Goal: Task Accomplishment & Management: Complete application form

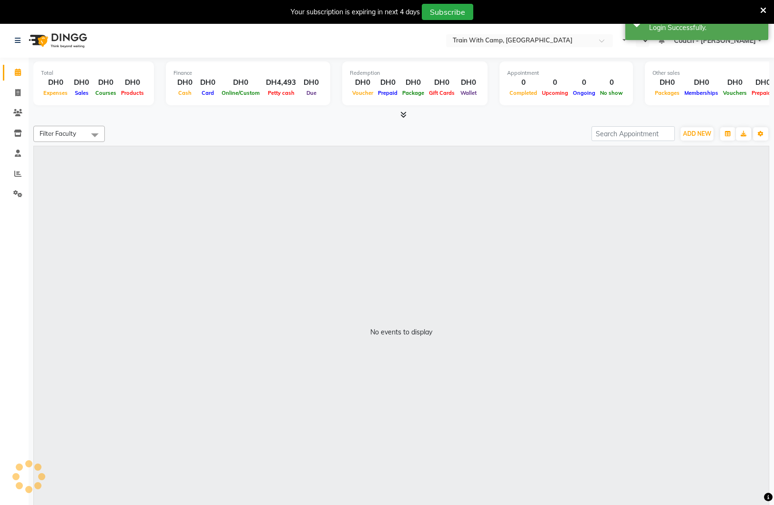
select select "en"
click at [19, 86] on link "Invoice" at bounding box center [14, 93] width 23 height 16
select select "service"
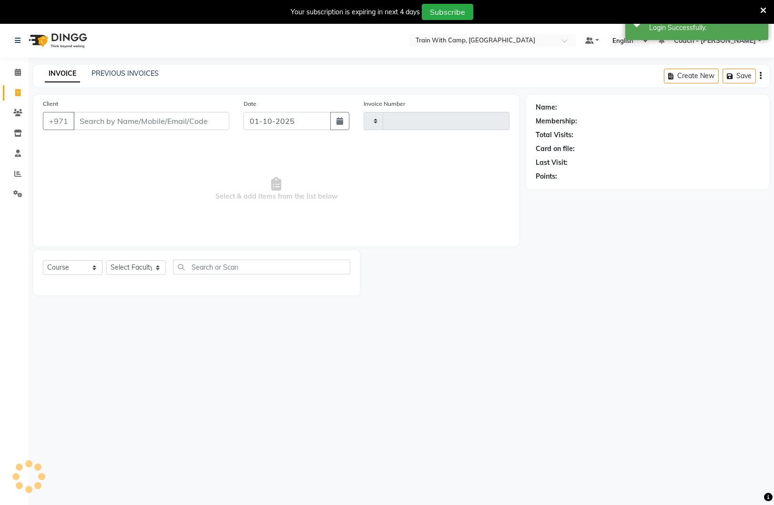
scroll to position [0, 0]
type input "5072"
select select "910"
drag, startPoint x: 129, startPoint y: 71, endPoint x: 116, endPoint y: 63, distance: 14.8
click at [129, 71] on link "PREVIOUS INVOICES" at bounding box center [124, 73] width 67 height 9
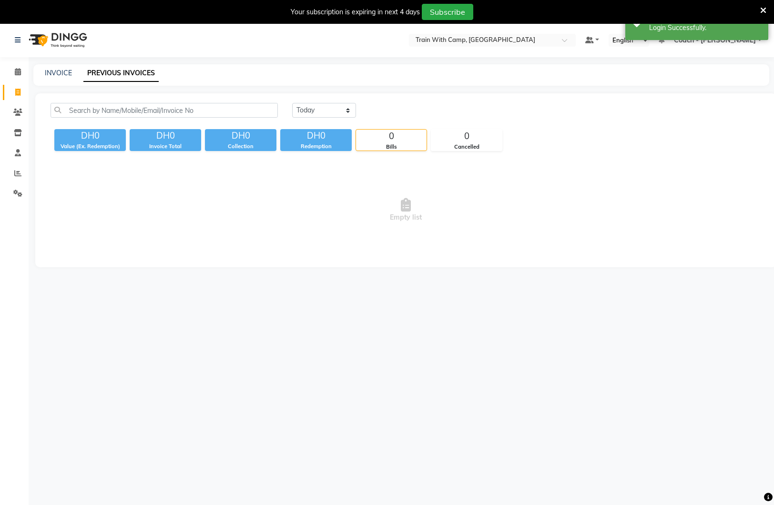
scroll to position [2, 0]
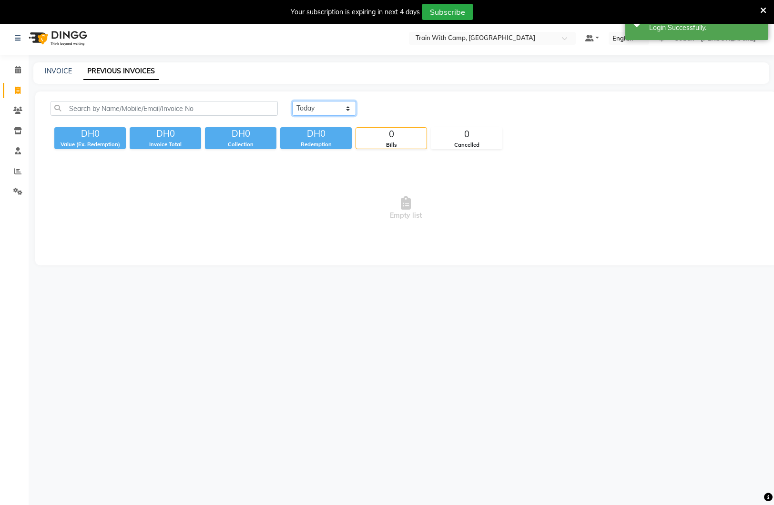
click at [339, 111] on select "Today Yesterday Custom Range" at bounding box center [324, 108] width 64 height 15
select select "yesterday"
click at [292, 101] on select "Today Yesterday Custom Range" at bounding box center [324, 108] width 64 height 15
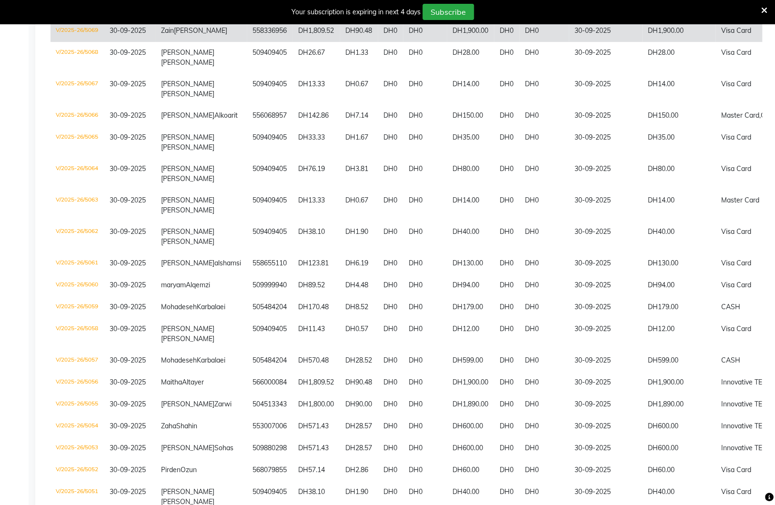
scroll to position [0, 0]
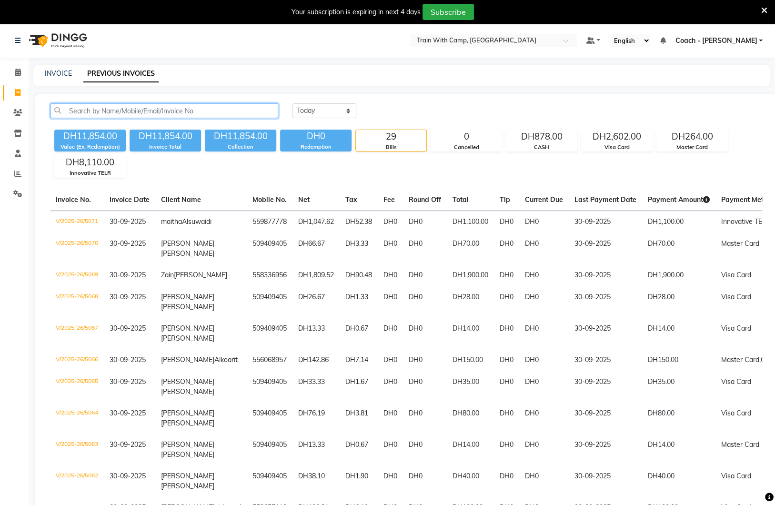
click at [139, 110] on input "text" at bounding box center [165, 110] width 228 height 15
click at [68, 68] on div "INVOICE PREVIOUS INVOICES" at bounding box center [401, 75] width 737 height 21
drag, startPoint x: 71, startPoint y: 72, endPoint x: 78, endPoint y: 76, distance: 8.5
click at [71, 72] on div "INVOICE PREVIOUS INVOICES" at bounding box center [396, 74] width 726 height 10
click at [58, 73] on link "INVOICE" at bounding box center [58, 73] width 27 height 9
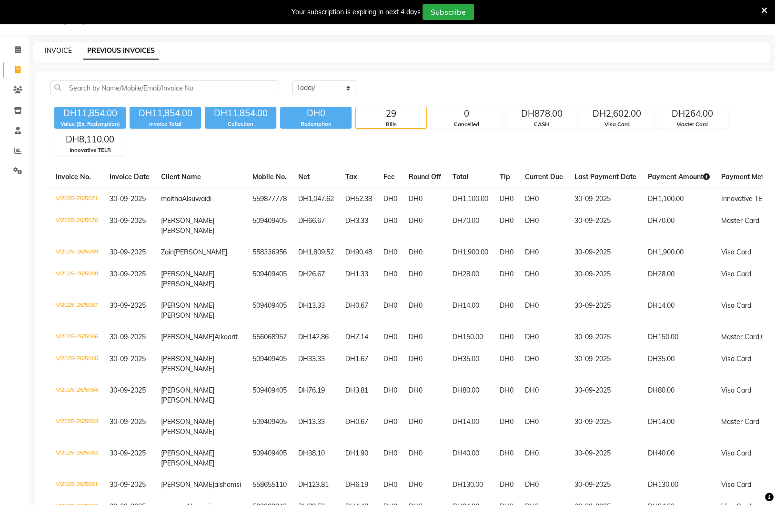
select select "service"
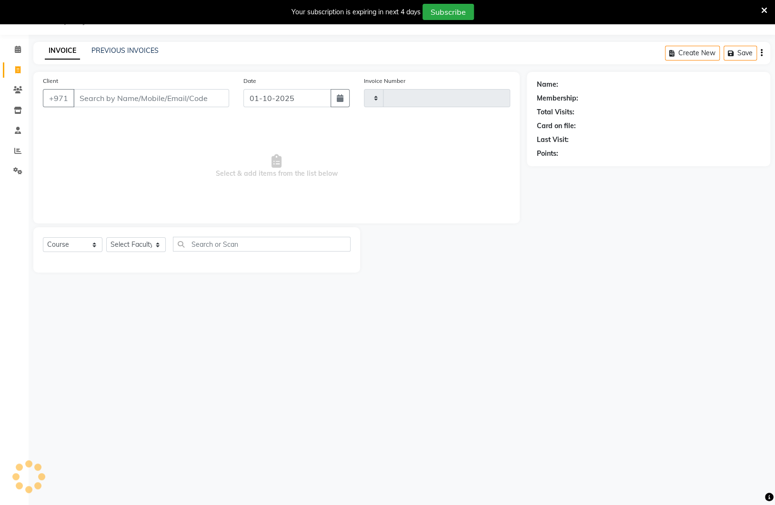
scroll to position [23, 0]
type input "5072"
select select "910"
drag, startPoint x: 91, startPoint y: 101, endPoint x: 11, endPoint y: 100, distance: 79.6
click at [10, 100] on app-home "Select Location × Train With Camp, Dubai Default Panel My Panel English ENGLISH…" at bounding box center [387, 143] width 775 height 286
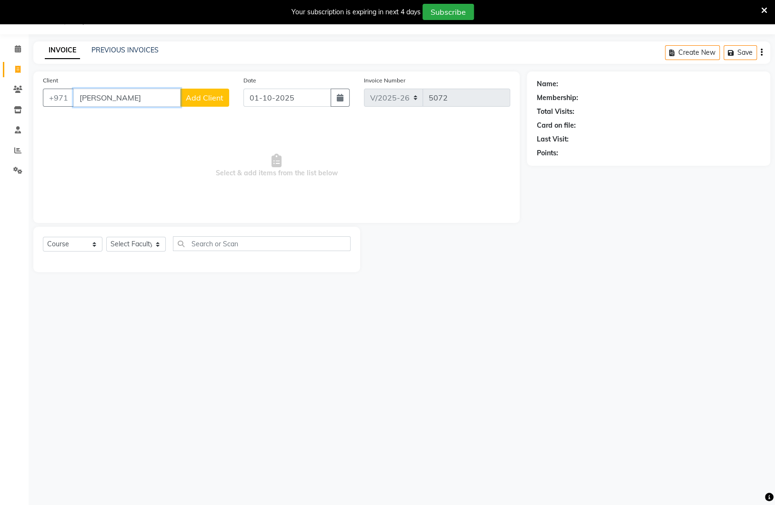
paste input "585908582"
type input "585908582"
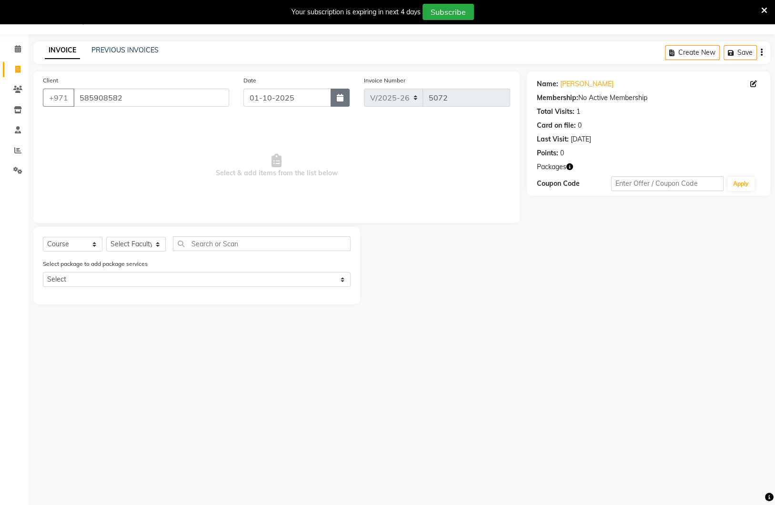
click at [339, 98] on icon "button" at bounding box center [340, 98] width 7 height 8
select select "10"
select select "2025"
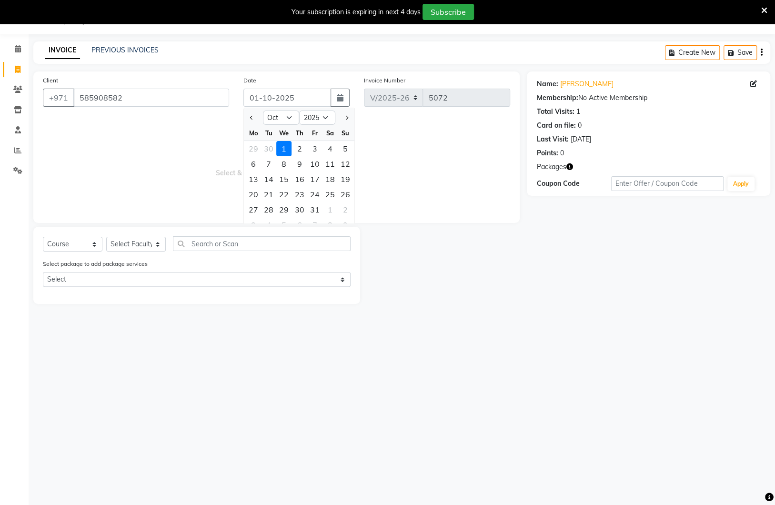
click at [272, 145] on div "30" at bounding box center [268, 148] width 15 height 15
type input "30-09-2025"
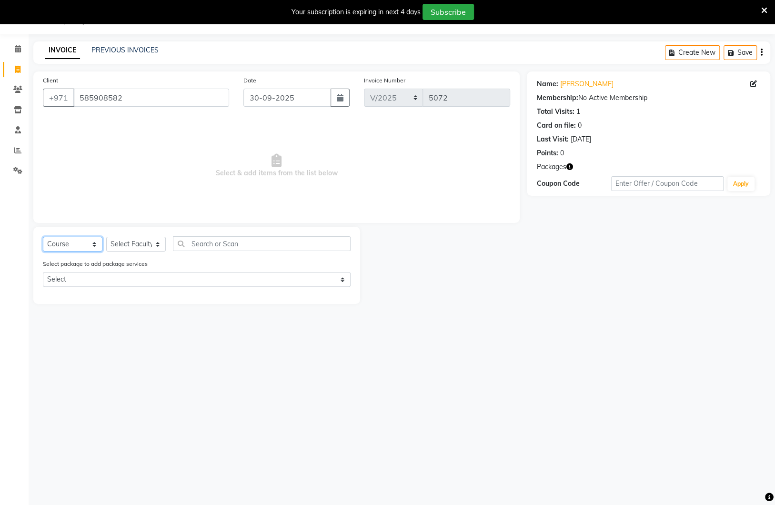
click at [87, 240] on select "Select Course Product Membership Package Voucher Prepaid Gift Card" at bounding box center [73, 244] width 60 height 15
select select "package"
click at [43, 237] on select "Select Course Product Membership Package Voucher Prepaid Gift Card" at bounding box center [73, 244] width 60 height 15
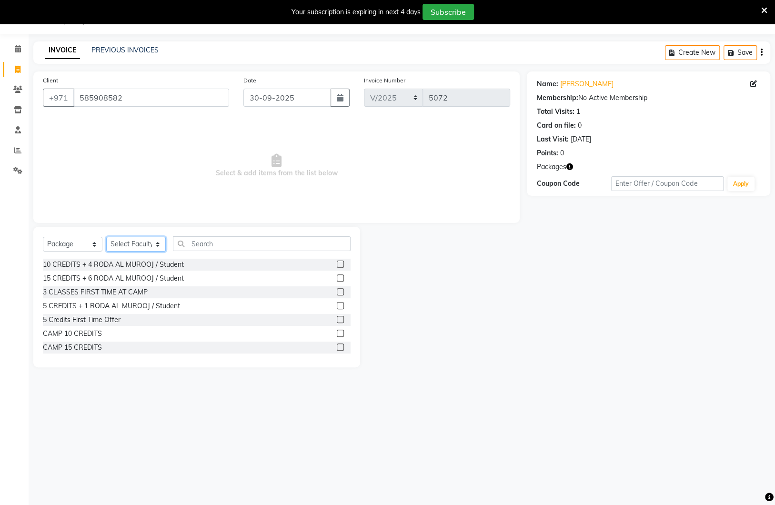
click at [132, 243] on select "Select Faculty Carmela Coach - Ariel Coach - Kim Coach - Lauren Coach - Mo Kimm…" at bounding box center [136, 244] width 60 height 15
select select "14894"
click at [106, 237] on select "Select Faculty Carmela Coach - Ariel Coach - Kim Coach - Lauren Coach - Mo Kimm…" at bounding box center [136, 244] width 60 height 15
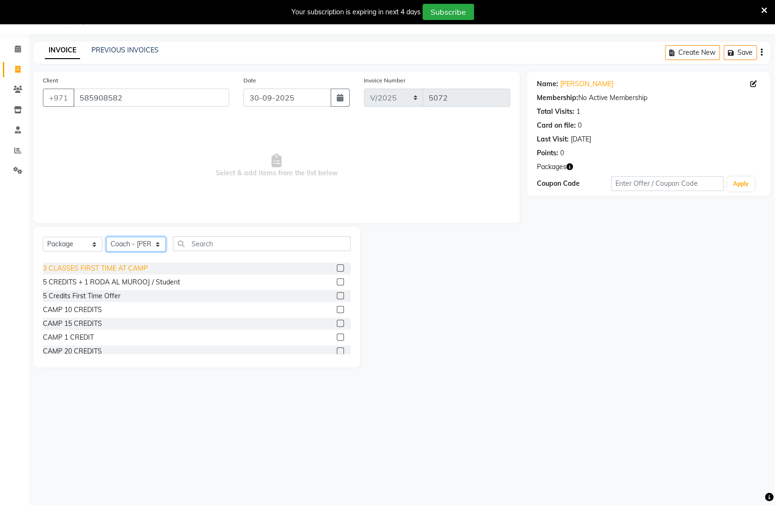
scroll to position [32, 0]
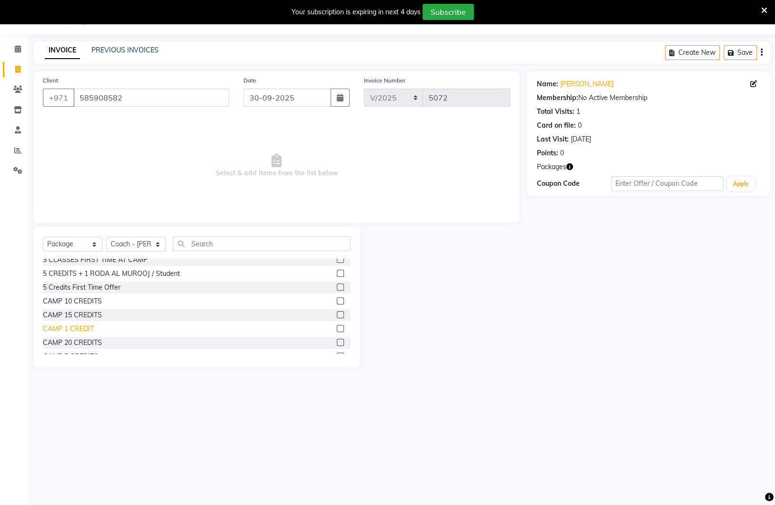
drag, startPoint x: 78, startPoint y: 331, endPoint x: 83, endPoint y: 330, distance: 5.8
click at [78, 331] on div "CAMP 1 CREDIT" at bounding box center [68, 329] width 51 height 10
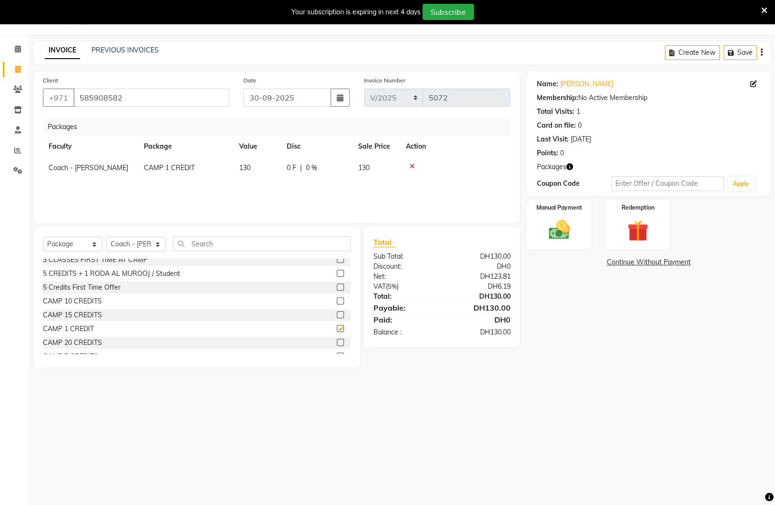
checkbox input "false"
drag, startPoint x: 526, startPoint y: 225, endPoint x: 548, endPoint y: 227, distance: 22.5
click at [526, 225] on div "Manual Payment Redemption" at bounding box center [649, 225] width 258 height 50
click at [578, 223] on div "Manual Payment" at bounding box center [559, 225] width 67 height 52
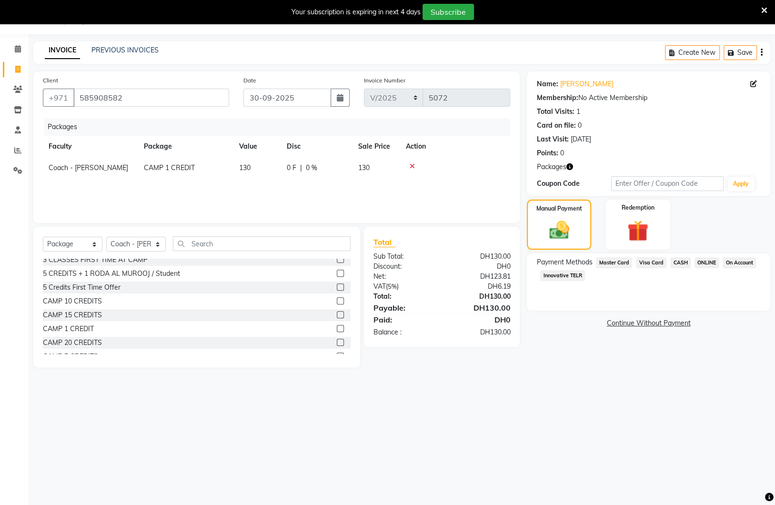
click at [573, 273] on span "Innovative TELR" at bounding box center [562, 275] width 45 height 11
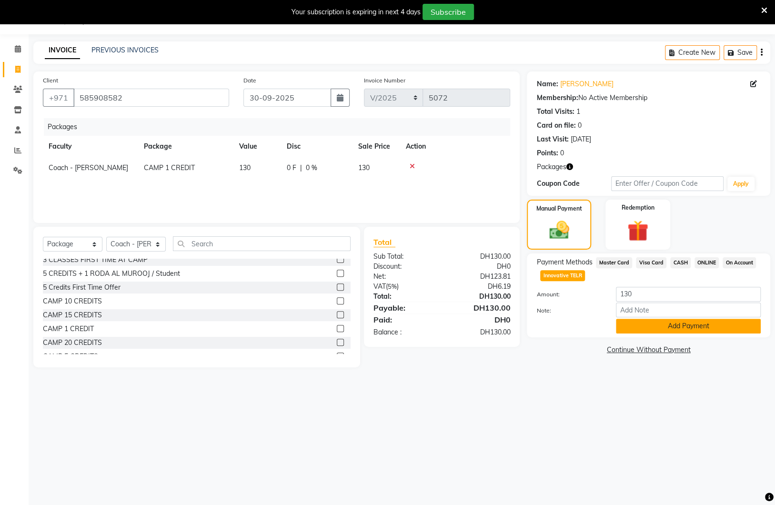
drag, startPoint x: 656, startPoint y: 332, endPoint x: 642, endPoint y: 332, distance: 13.3
click at [656, 332] on div "Payment Methods Master Card Visa Card CASH ONLINE On Account Innovative TELR Am…" at bounding box center [648, 295] width 243 height 84
click at [640, 331] on button "Add Payment" at bounding box center [688, 326] width 145 height 15
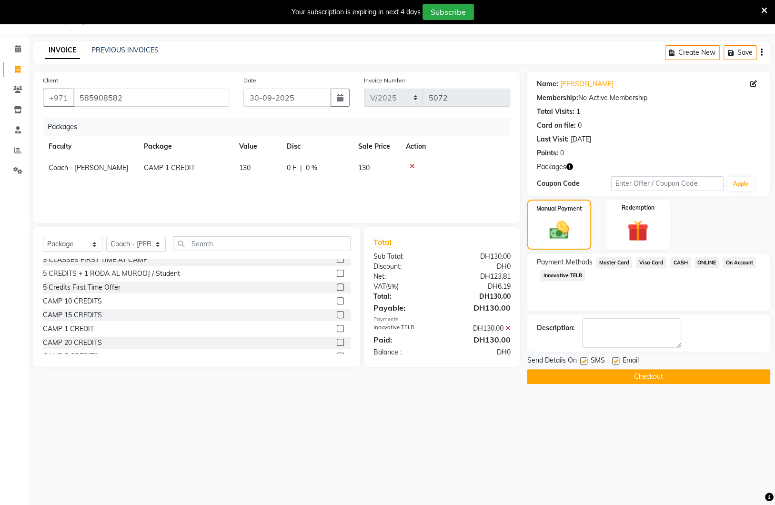
drag, startPoint x: 585, startPoint y: 360, endPoint x: 590, endPoint y: 359, distance: 4.9
click at [586, 360] on label at bounding box center [583, 360] width 7 height 7
click at [586, 360] on input "checkbox" at bounding box center [583, 361] width 6 height 6
checkbox input "false"
drag, startPoint x: 615, startPoint y: 359, endPoint x: 611, endPoint y: 369, distance: 10.7
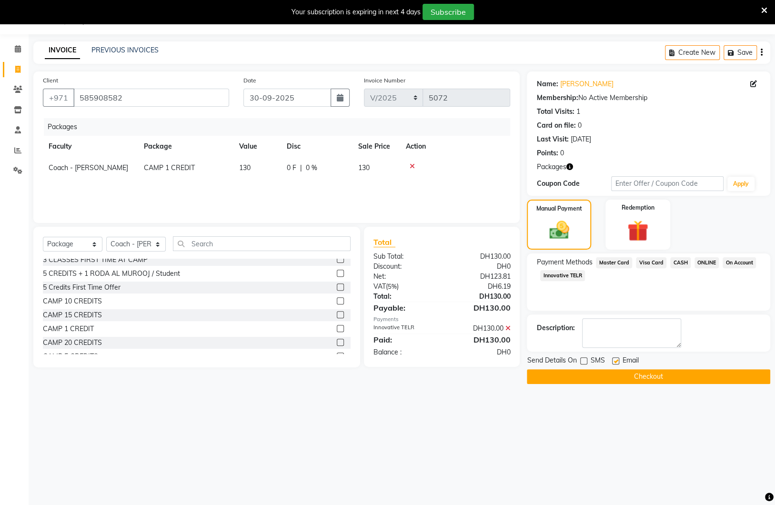
click at [614, 360] on label at bounding box center [615, 360] width 7 height 7
click at [614, 360] on input "checkbox" at bounding box center [615, 361] width 6 height 6
checkbox input "false"
drag, startPoint x: 611, startPoint y: 369, endPoint x: 575, endPoint y: 365, distance: 36.5
click at [609, 369] on button "Checkout" at bounding box center [648, 376] width 243 height 15
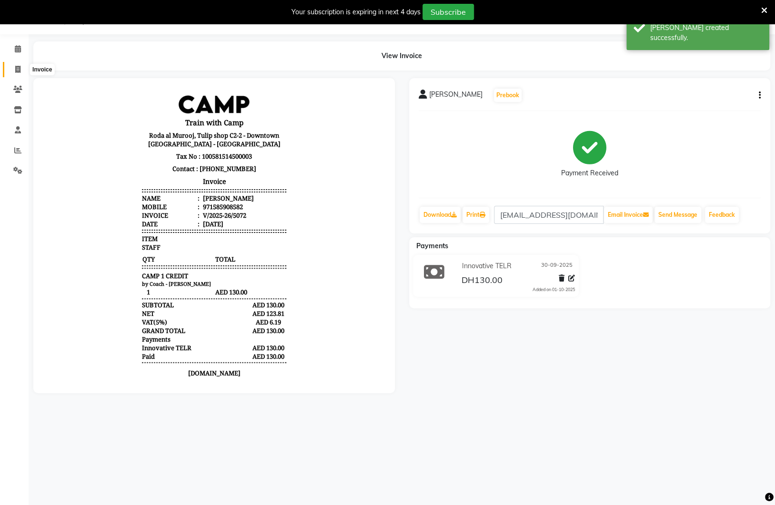
click at [18, 67] on icon at bounding box center [17, 69] width 5 height 7
select select "910"
select select "service"
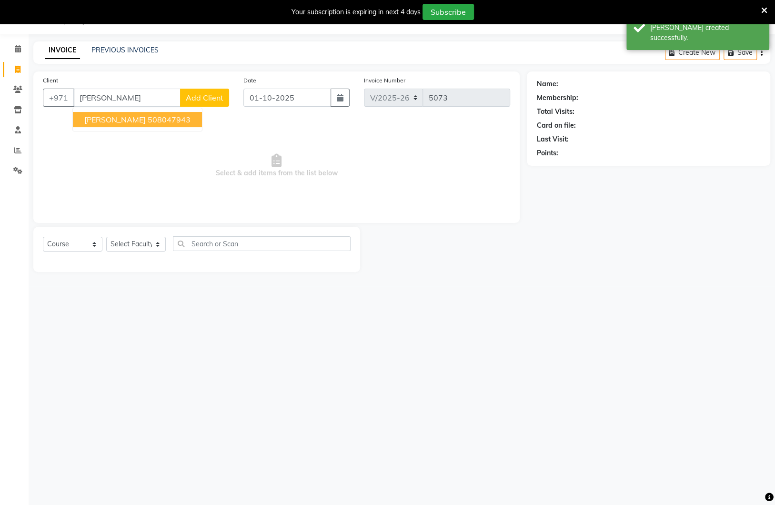
click at [158, 122] on ngb-highlight "508047943" at bounding box center [169, 120] width 43 height 10
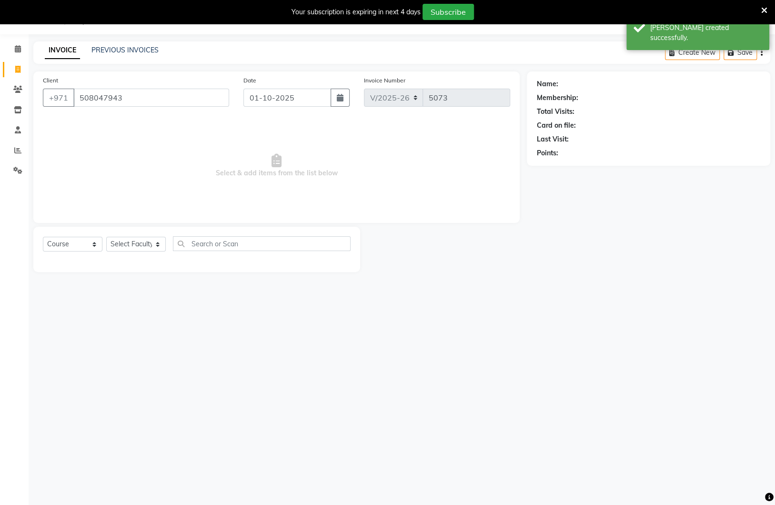
type input "508047943"
drag, startPoint x: 340, startPoint y: 98, endPoint x: 322, endPoint y: 106, distance: 20.5
click at [340, 98] on icon "button" at bounding box center [340, 98] width 7 height 8
select select "10"
select select "2025"
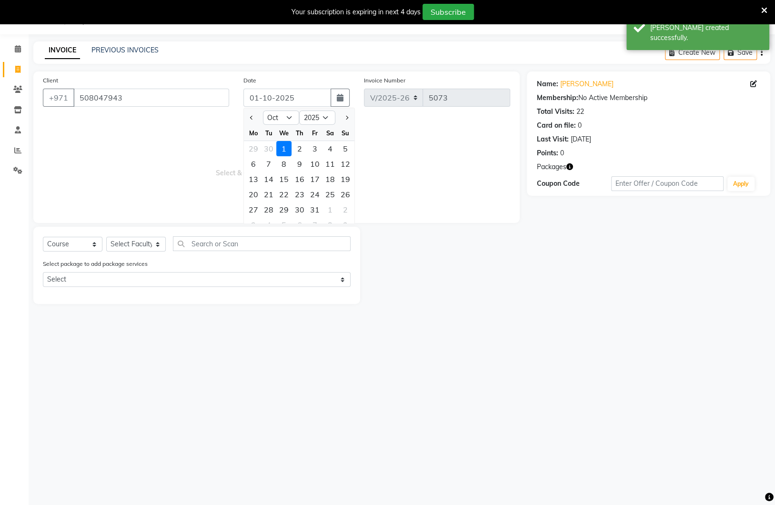
click at [270, 147] on div "30" at bounding box center [268, 148] width 15 height 15
type input "30-09-2025"
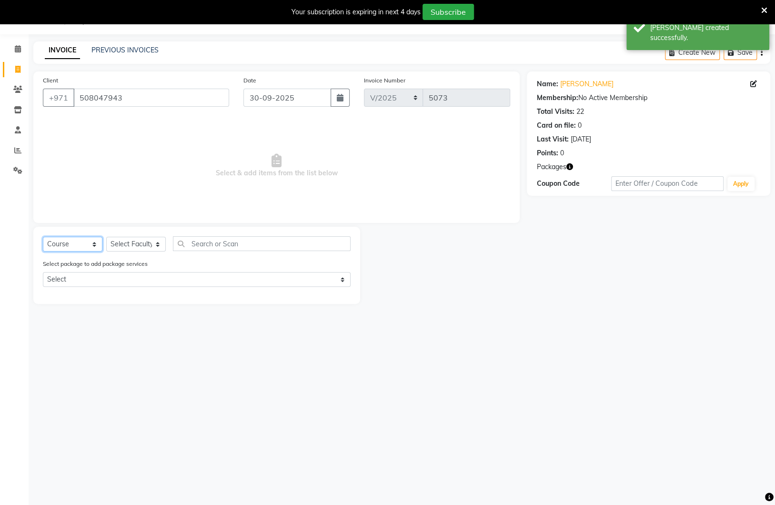
click at [80, 248] on select "Select Course Product Membership Package Voucher Prepaid Gift Card" at bounding box center [73, 244] width 60 height 15
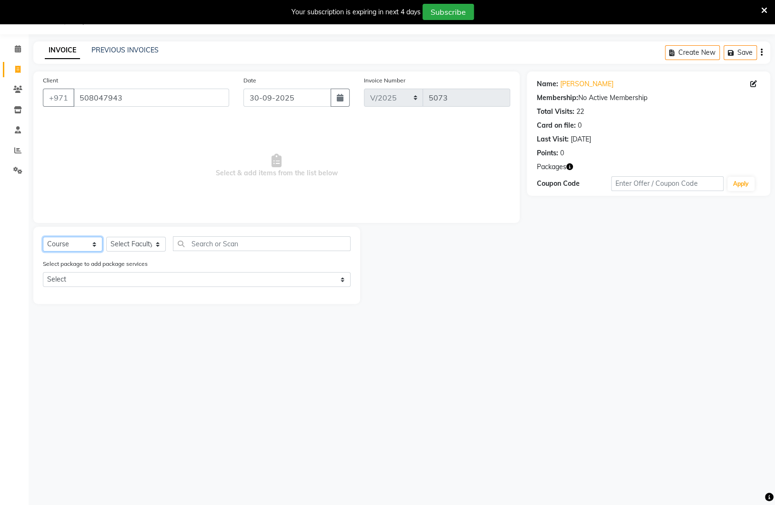
select select "package"
click at [43, 237] on select "Select Course Product Membership Package Voucher Prepaid Gift Card" at bounding box center [73, 244] width 60 height 15
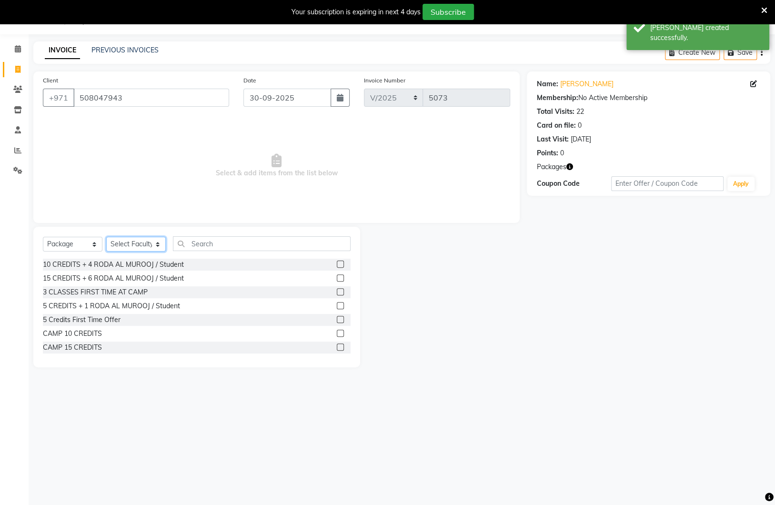
click at [142, 245] on select "Select Faculty Carmela Coach - Ariel Coach - Kim Coach - Lauren Coach - Mo Kimm…" at bounding box center [136, 244] width 60 height 15
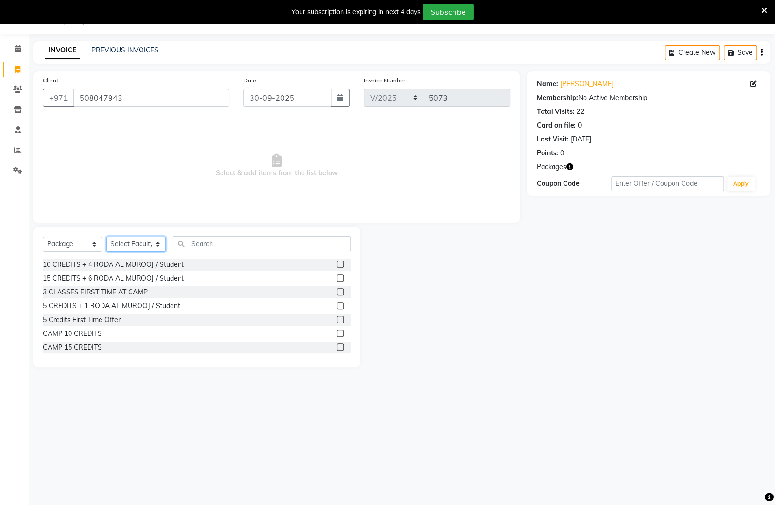
select select "14894"
click at [106, 237] on select "Select Faculty Carmela Coach - Ariel Coach - Kim Coach - Lauren Coach - Mo Kimm…" at bounding box center [136, 244] width 60 height 15
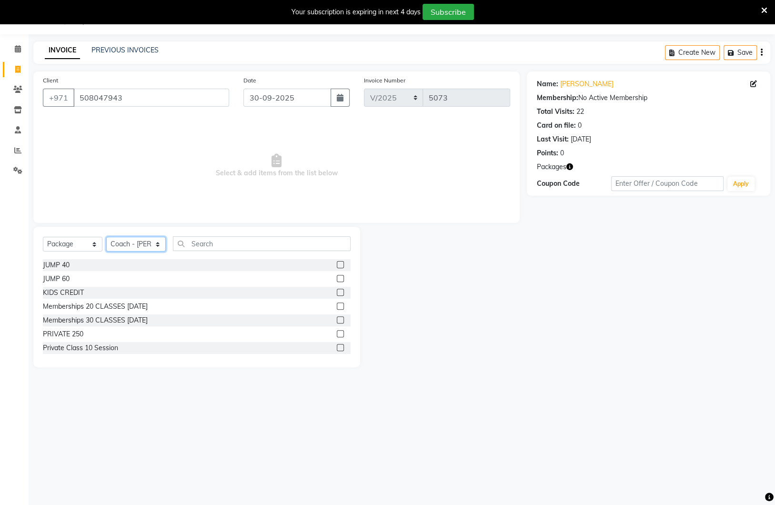
scroll to position [534, 0]
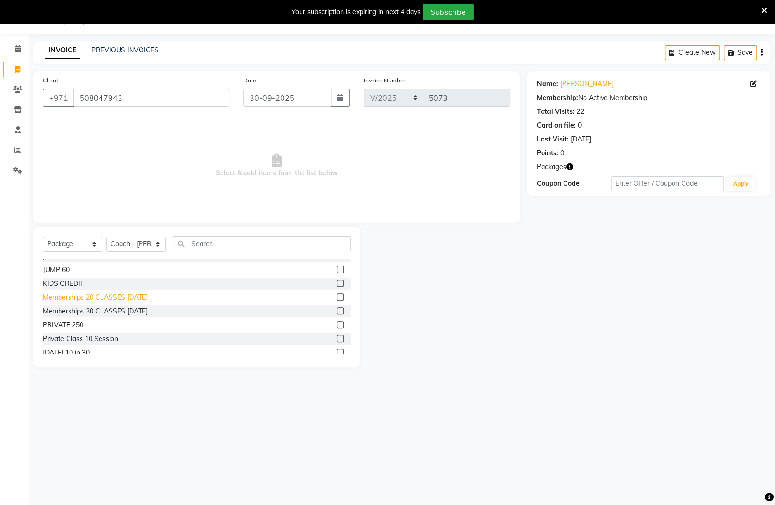
click at [105, 294] on div "Memberships 20 CLASSES in 30 Days" at bounding box center [95, 298] width 105 height 10
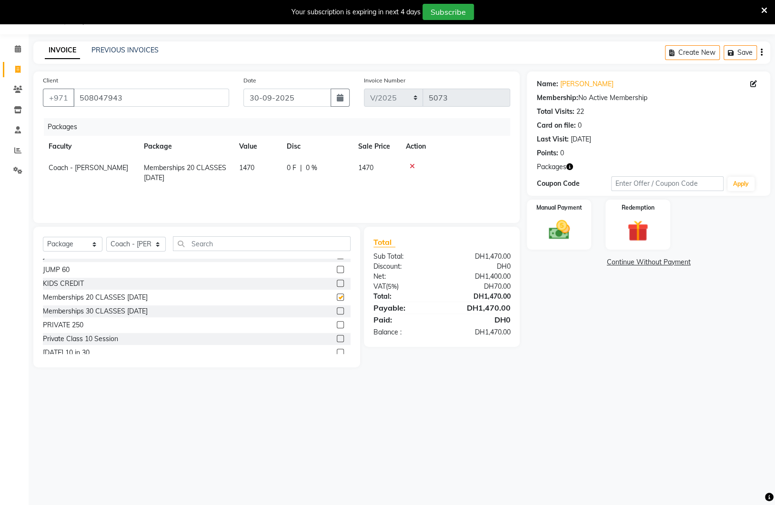
checkbox input "false"
click at [545, 214] on div "Manual Payment" at bounding box center [559, 225] width 67 height 52
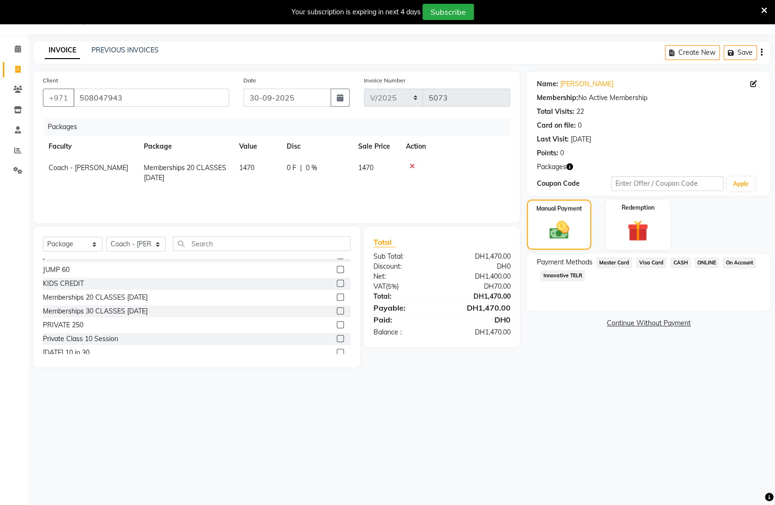
click at [562, 277] on span "Innovative TELR" at bounding box center [562, 275] width 45 height 11
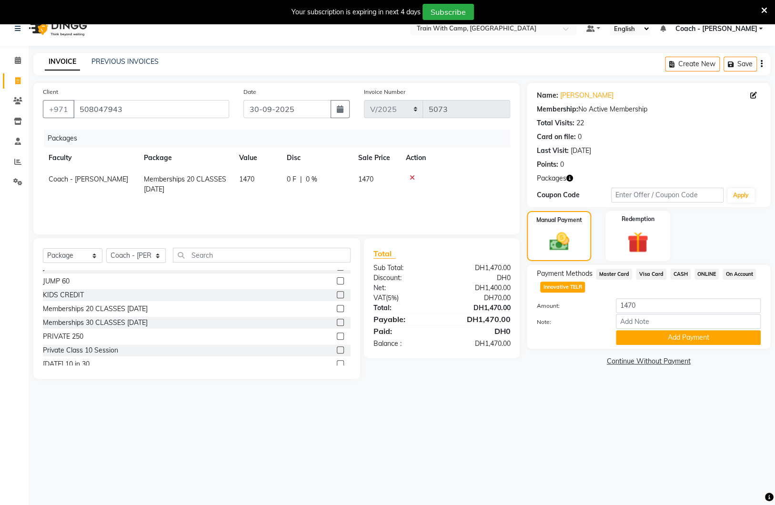
scroll to position [11, 0]
click at [644, 333] on button "Add Payment" at bounding box center [688, 338] width 145 height 15
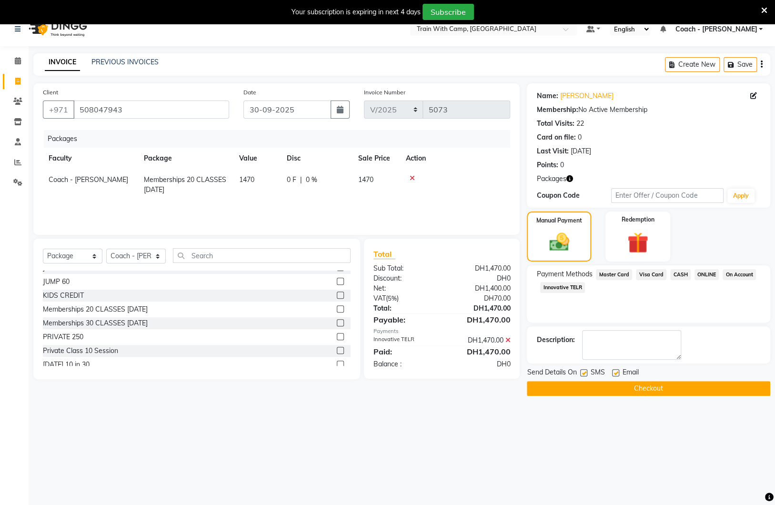
scroll to position [0, 0]
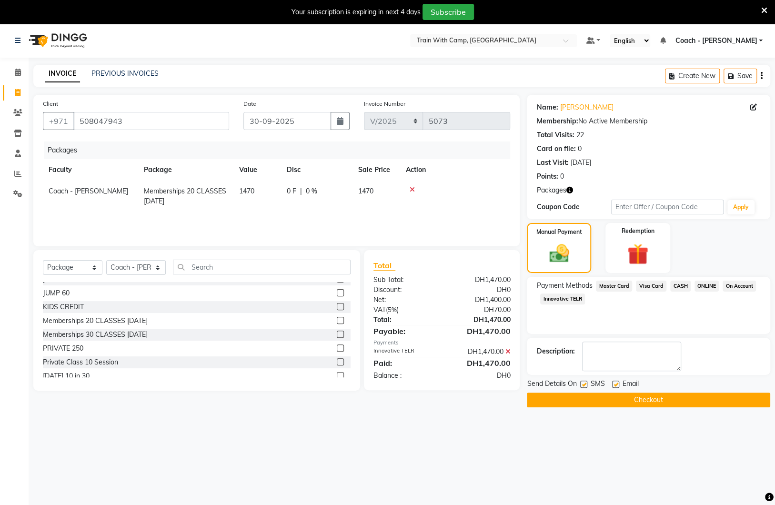
click at [586, 384] on label at bounding box center [583, 384] width 7 height 7
click at [586, 384] on input "checkbox" at bounding box center [583, 385] width 6 height 6
checkbox input "false"
click at [613, 384] on label at bounding box center [615, 384] width 7 height 7
click at [613, 384] on input "checkbox" at bounding box center [615, 385] width 6 height 6
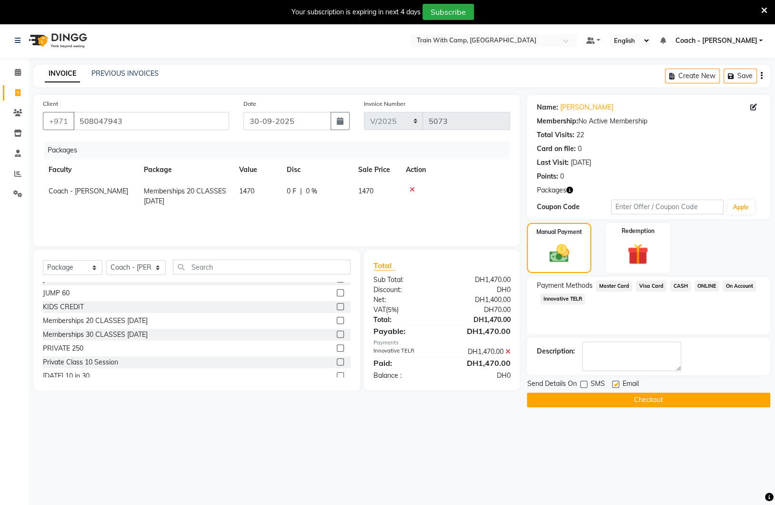
checkbox input "false"
drag, startPoint x: 612, startPoint y: 395, endPoint x: 602, endPoint y: 397, distance: 10.6
click at [612, 395] on button "Checkout" at bounding box center [648, 400] width 243 height 15
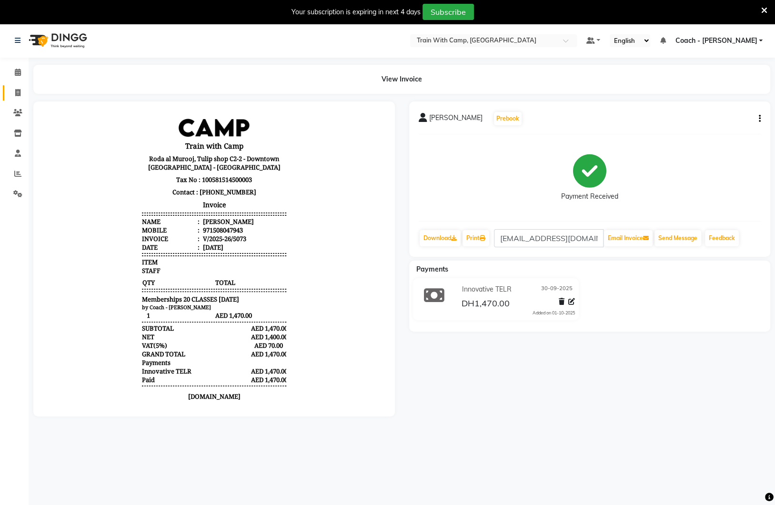
click at [17, 90] on icon at bounding box center [17, 92] width 5 height 7
select select "service"
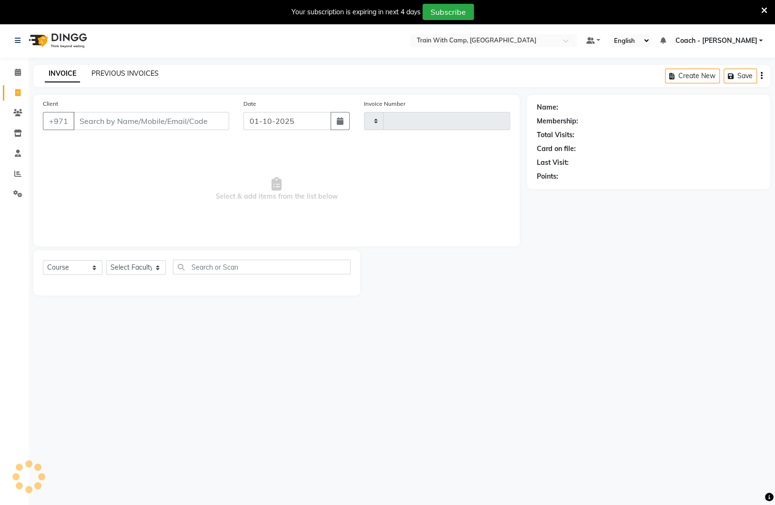
type input "5074"
select select "910"
click at [130, 77] on link "PREVIOUS INVOICES" at bounding box center [124, 73] width 67 height 9
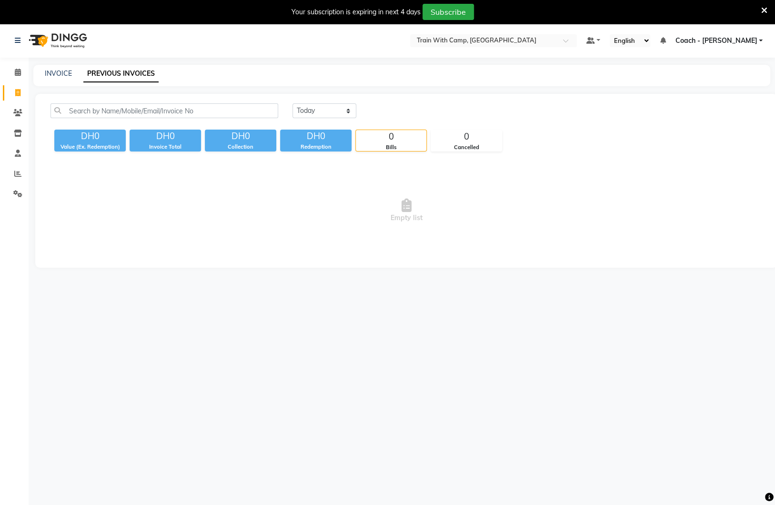
click at [327, 100] on div "Today Yesterday Custom Range DH0 Value (Ex. Redemption) DH0 Invoice Total DH0 C…" at bounding box center [406, 181] width 742 height 174
click at [327, 111] on select "Today Yesterday Custom Range" at bounding box center [325, 110] width 64 height 15
select select "yesterday"
click at [293, 103] on select "Today Yesterday Custom Range" at bounding box center [325, 110] width 64 height 15
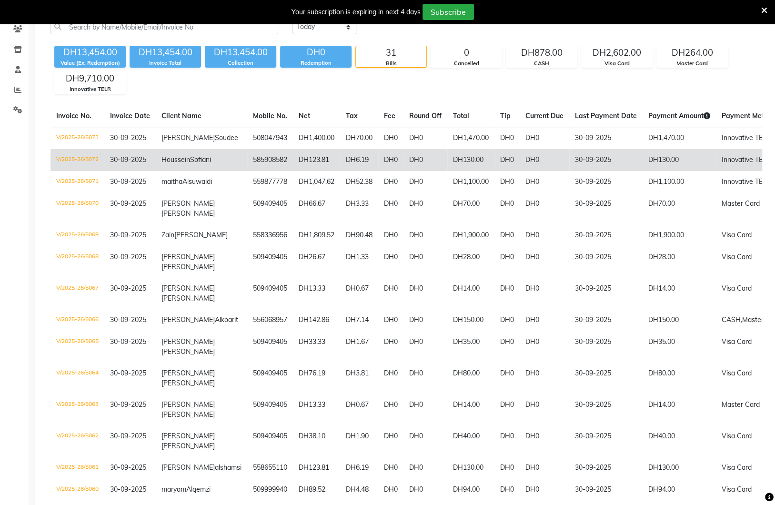
scroll to position [88, 0]
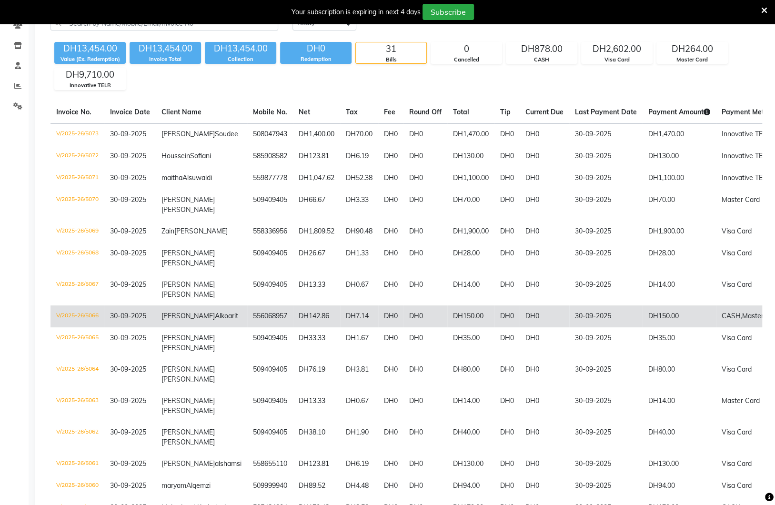
click at [576, 327] on td "30-09-2025" at bounding box center [605, 316] width 73 height 22
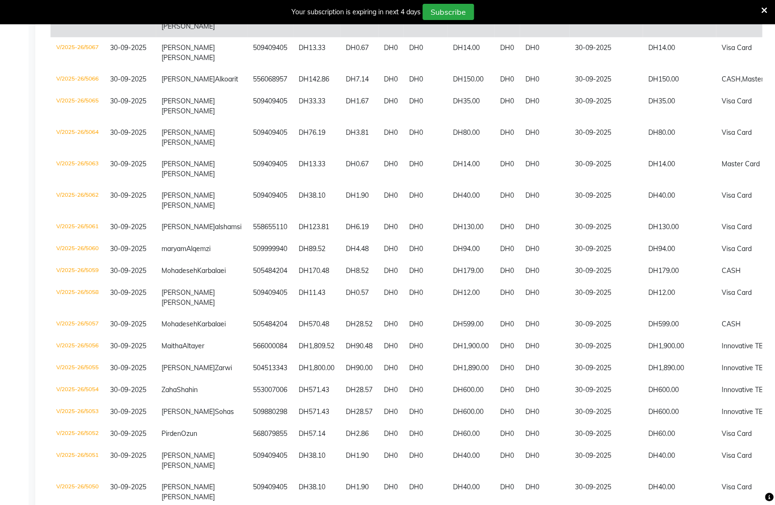
scroll to position [462, 0]
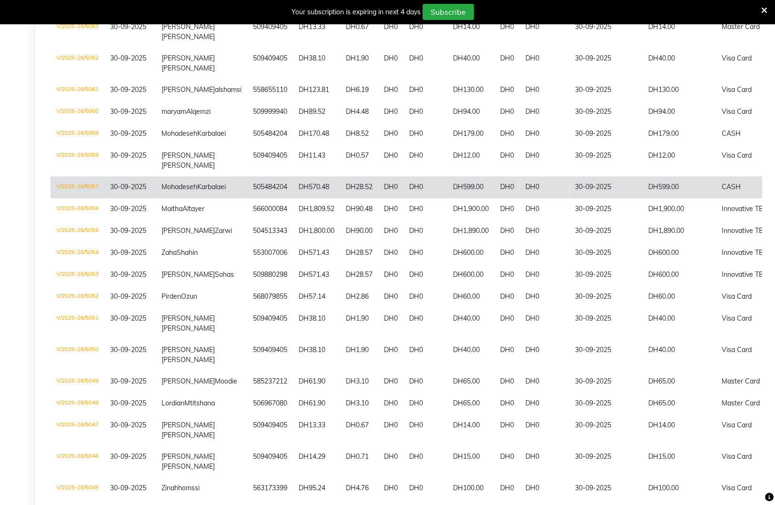
click at [576, 198] on td "30-09-2025" at bounding box center [605, 187] width 73 height 22
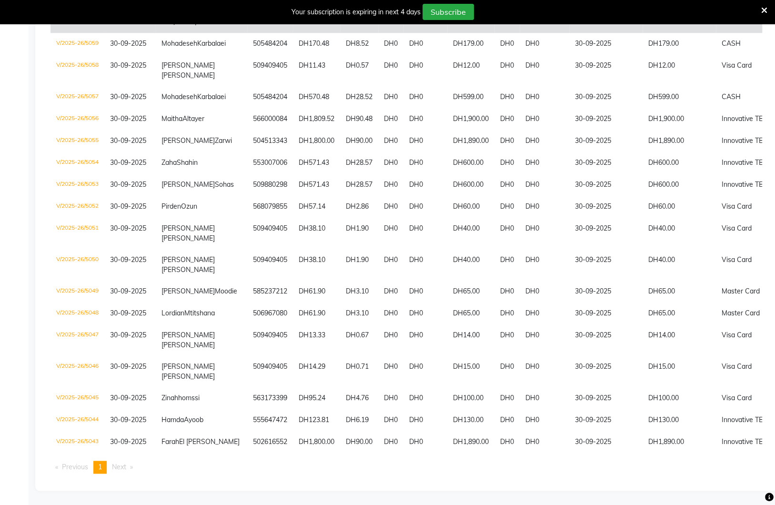
scroll to position [529, 0]
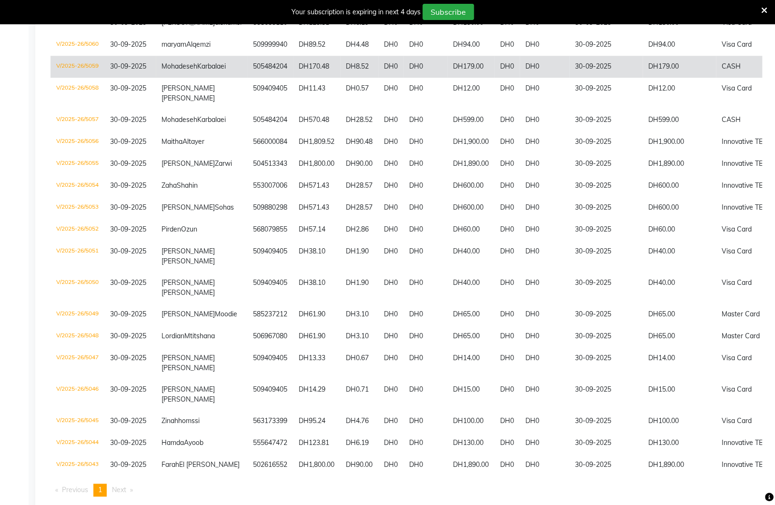
click at [520, 78] on td "DH0" at bounding box center [545, 67] width 50 height 22
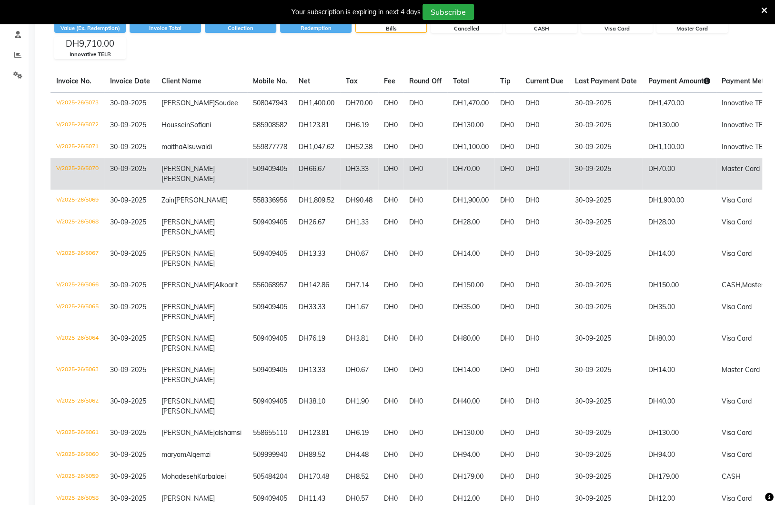
scroll to position [118, 0]
click at [447, 190] on td "DH70.00" at bounding box center [470, 174] width 47 height 31
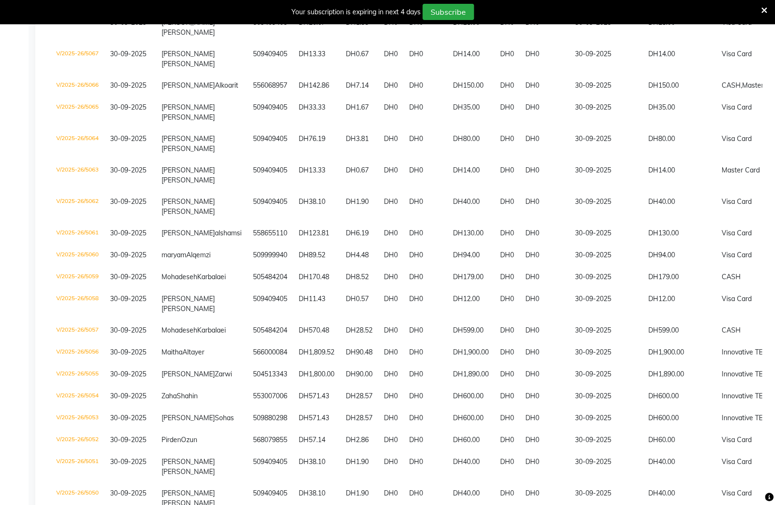
scroll to position [323, 0]
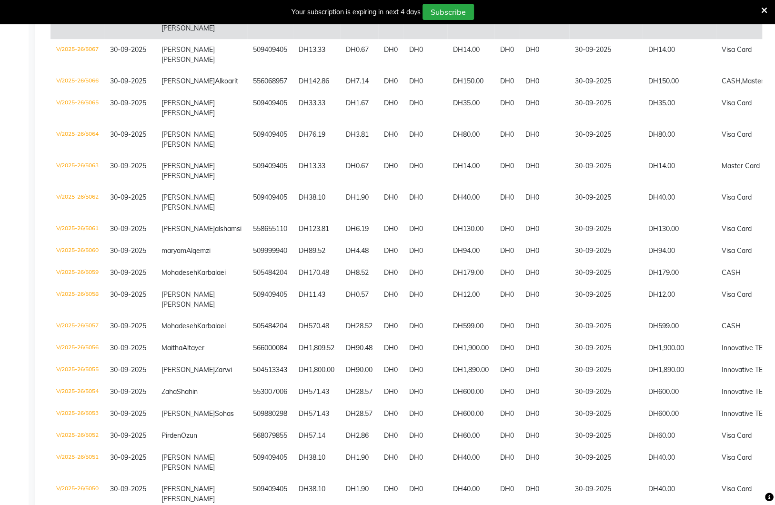
click at [520, 39] on td "DH0" at bounding box center [545, 23] width 50 height 31
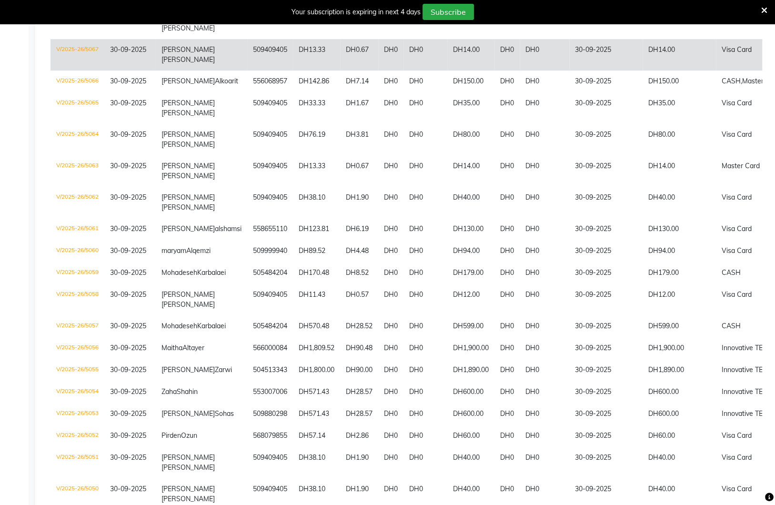
click at [520, 71] on td "DH0" at bounding box center [545, 54] width 50 height 31
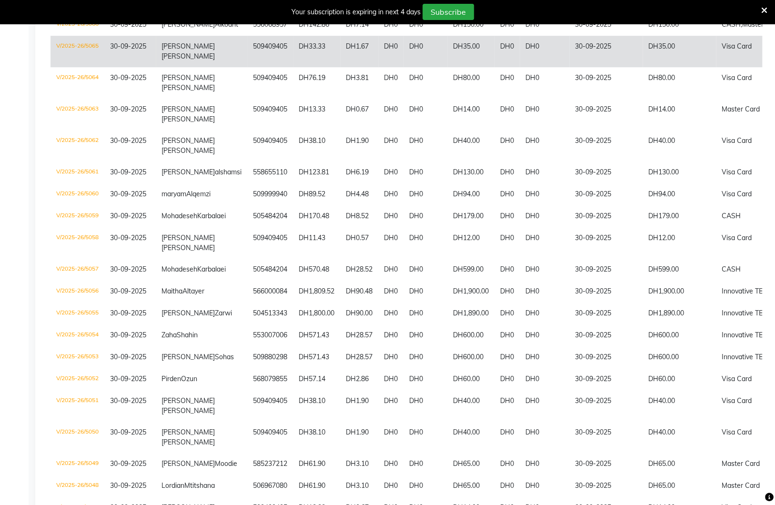
scroll to position [391, 0]
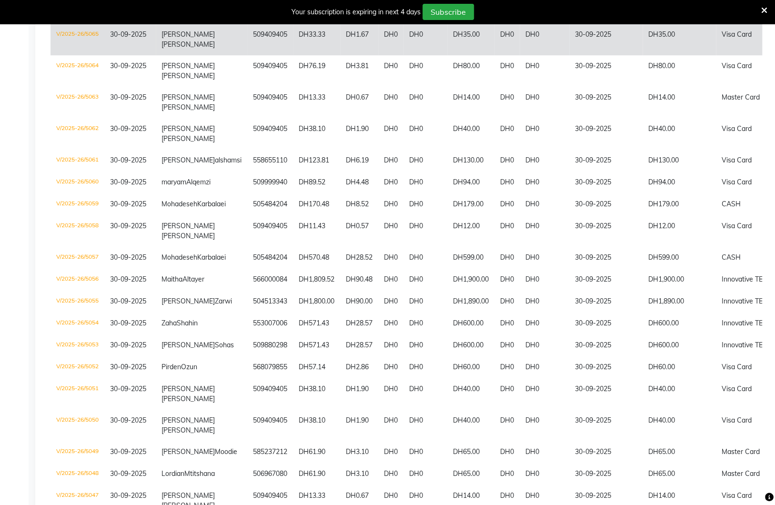
click at [378, 55] on td "DH0" at bounding box center [390, 39] width 25 height 31
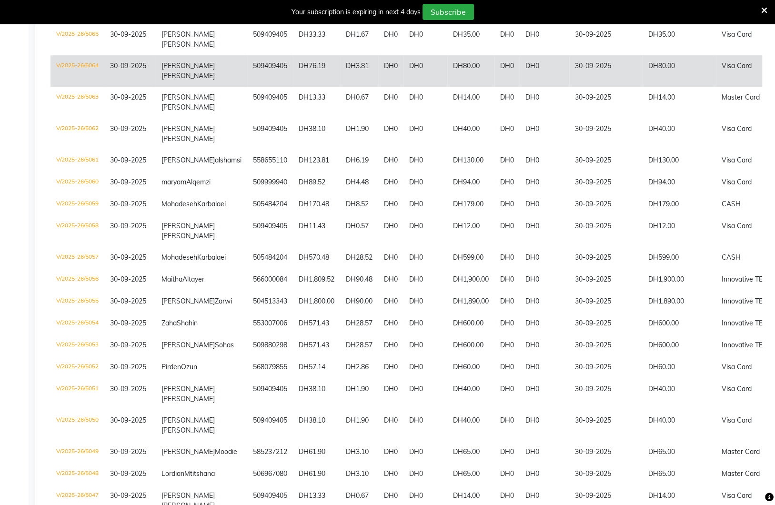
click at [495, 87] on td "DH0" at bounding box center [507, 70] width 25 height 31
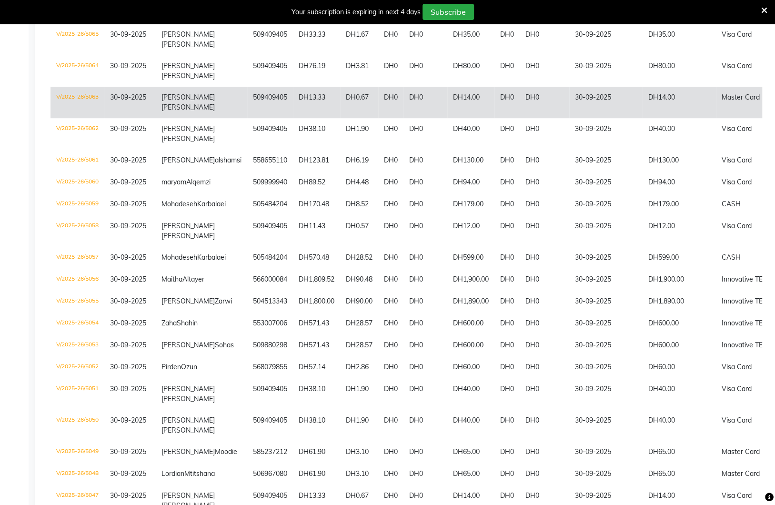
click at [459, 118] on td "DH14.00" at bounding box center [470, 102] width 47 height 31
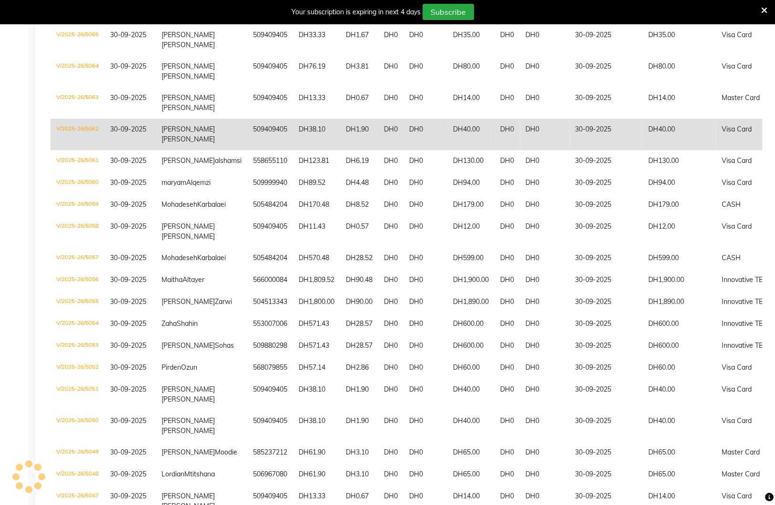
click at [528, 150] on td "DH0" at bounding box center [545, 134] width 50 height 31
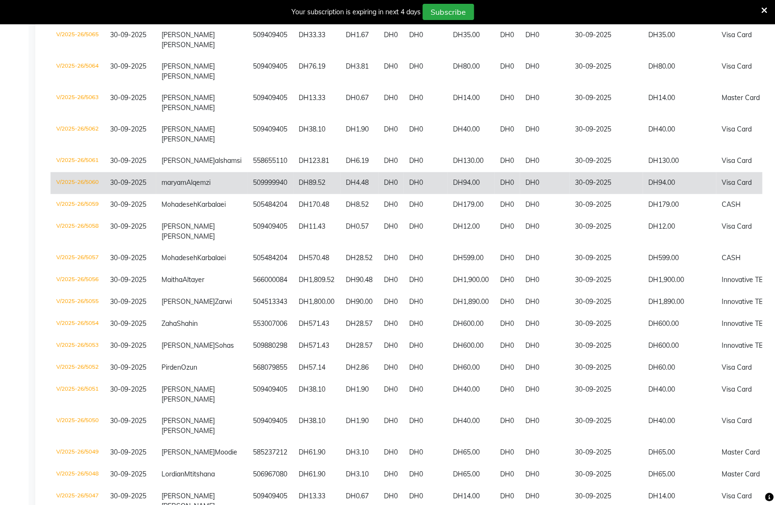
click at [447, 194] on td "DH94.00" at bounding box center [470, 183] width 47 height 22
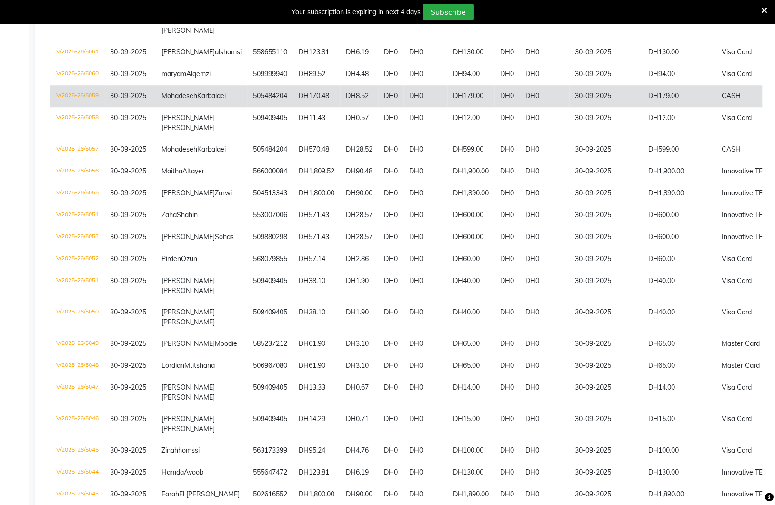
scroll to position [508, 0]
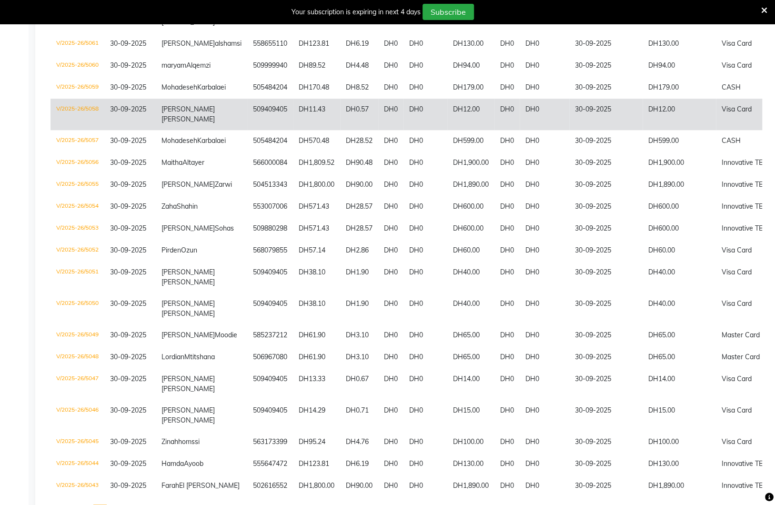
click at [294, 130] on td "DH11.43" at bounding box center [316, 114] width 47 height 31
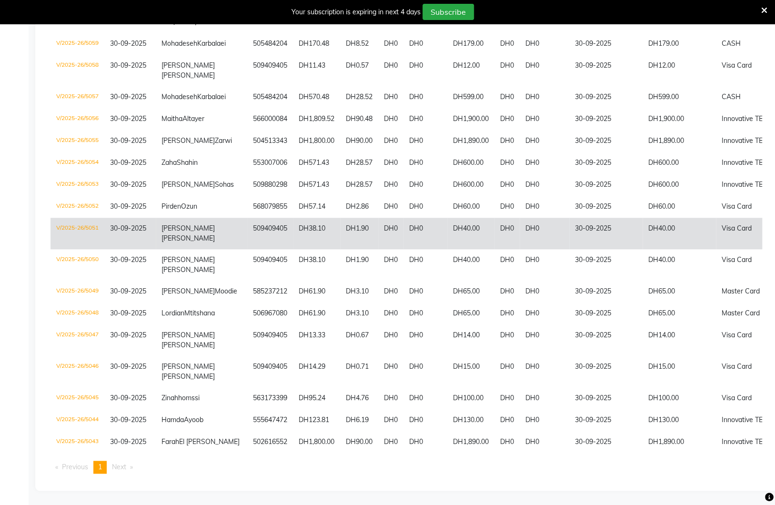
scroll to position [722, 0]
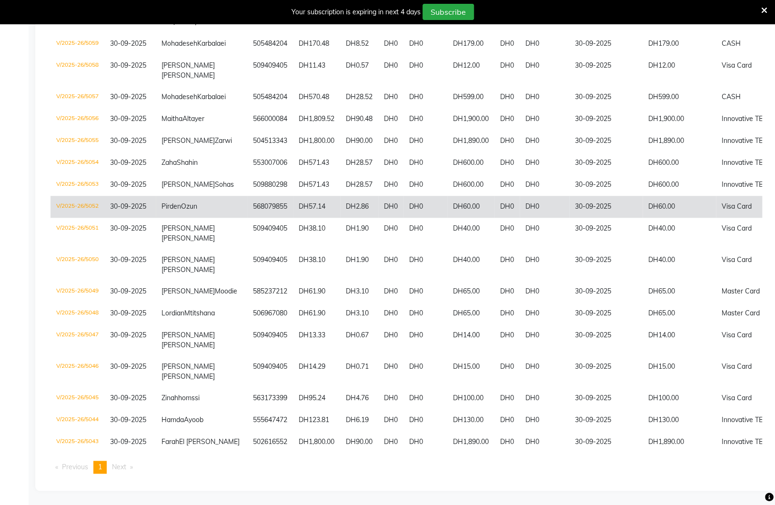
click at [520, 196] on td "DH0" at bounding box center [545, 207] width 50 height 22
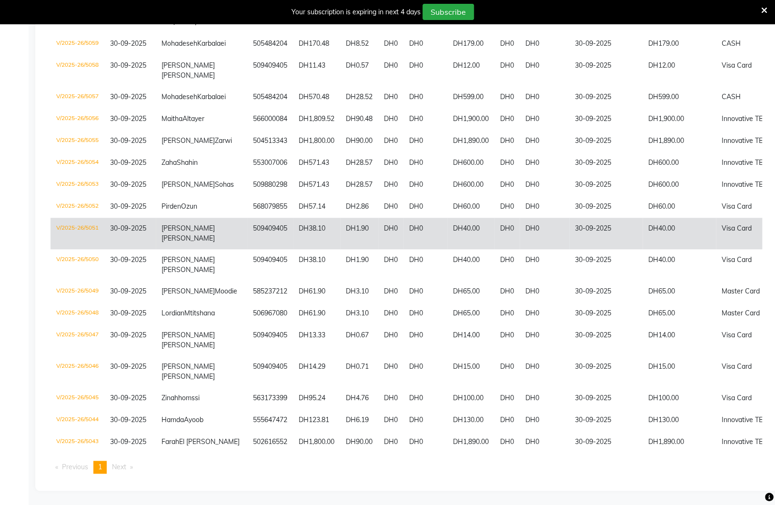
click at [569, 218] on td "30-09-2025" at bounding box center [605, 233] width 73 height 31
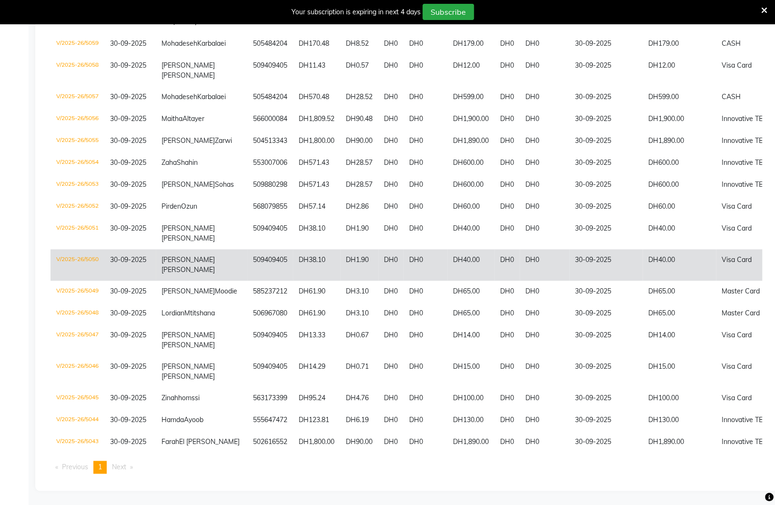
click at [495, 249] on td "DH0" at bounding box center [507, 264] width 25 height 31
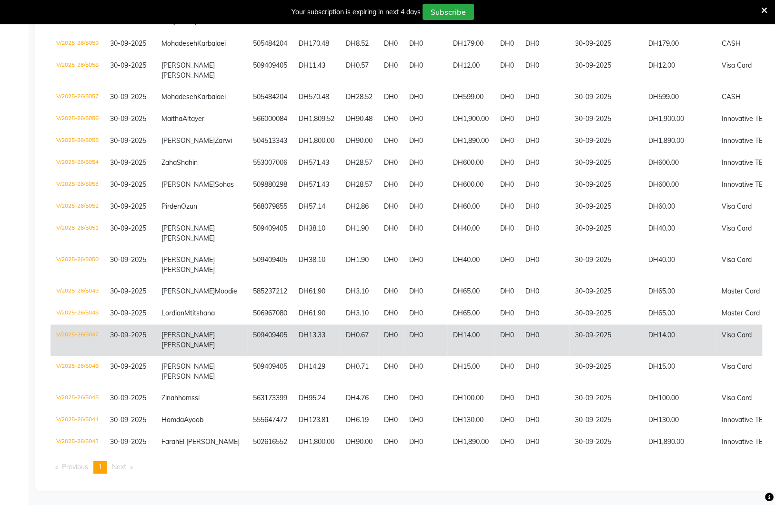
click at [569, 324] on td "30-09-2025" at bounding box center [605, 339] width 73 height 31
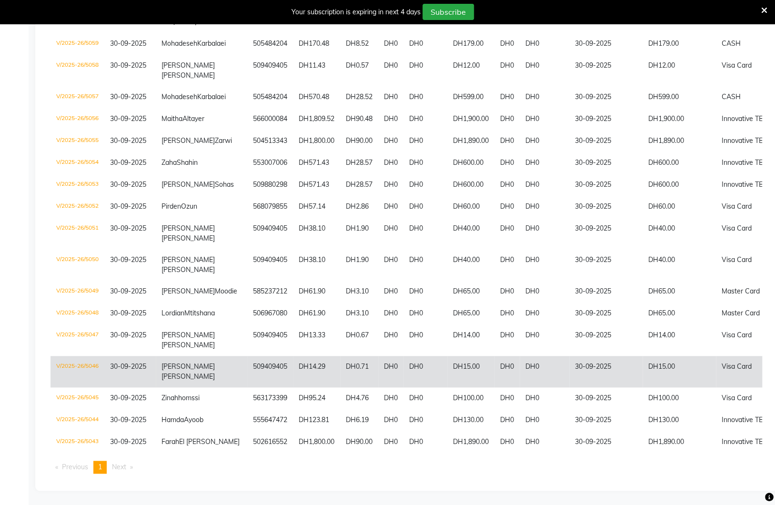
click at [569, 356] on td "30-09-2025" at bounding box center [605, 371] width 73 height 31
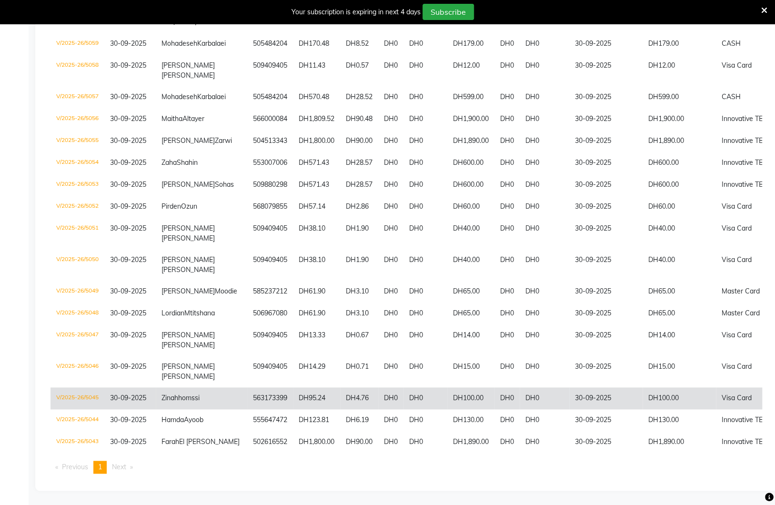
click at [520, 387] on td "DH0" at bounding box center [545, 398] width 50 height 22
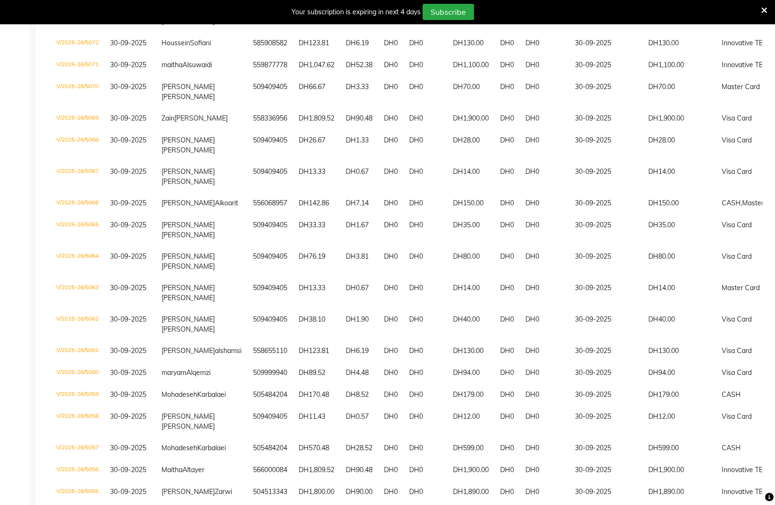
scroll to position [0, 0]
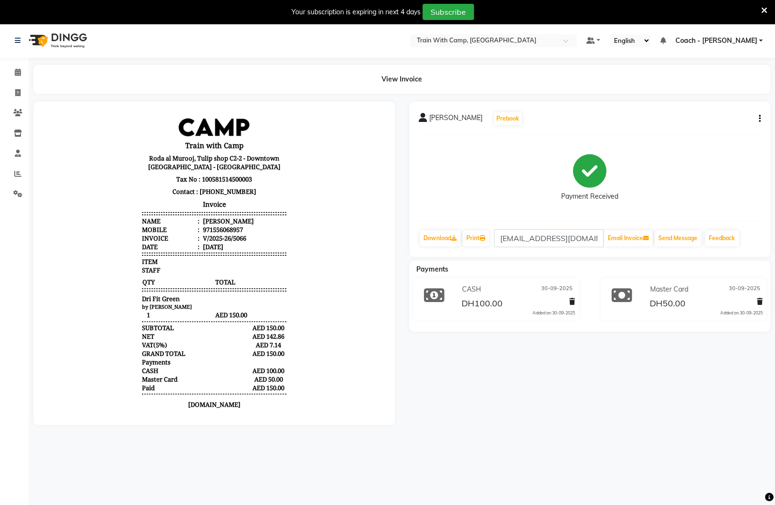
scroll to position [2, 0]
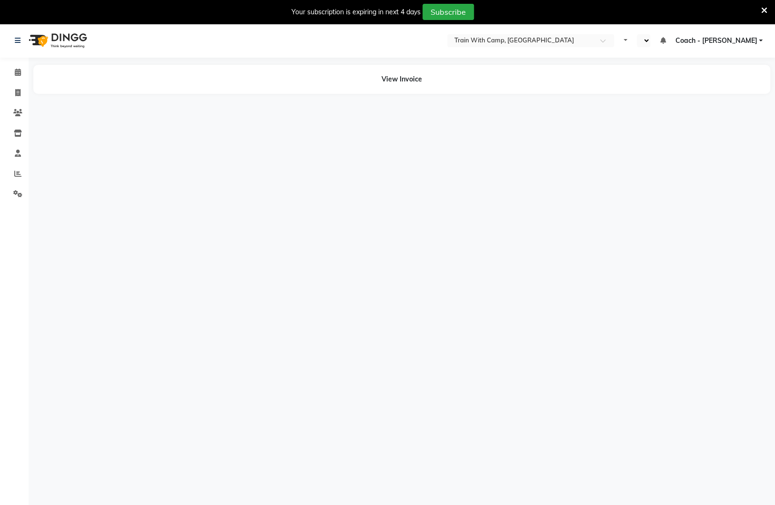
select select "en"
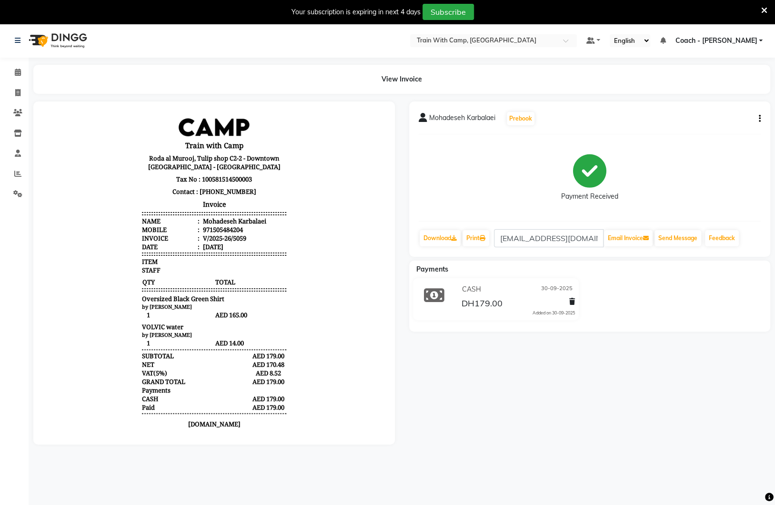
scroll to position [1, 0]
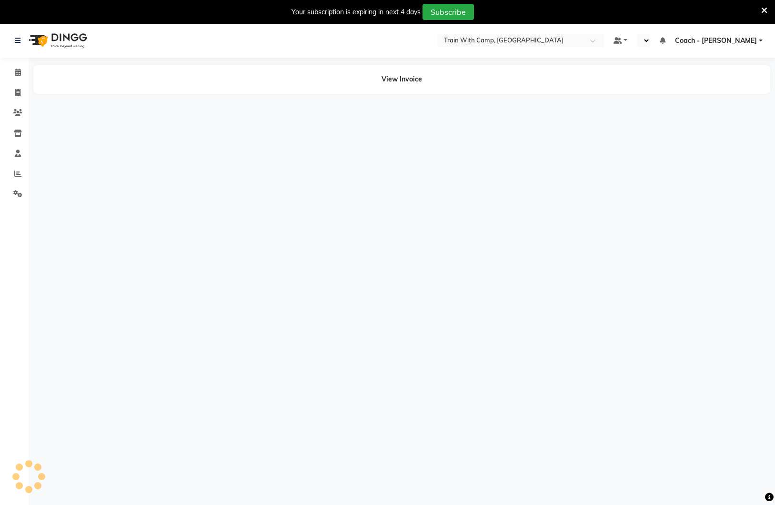
select select "en"
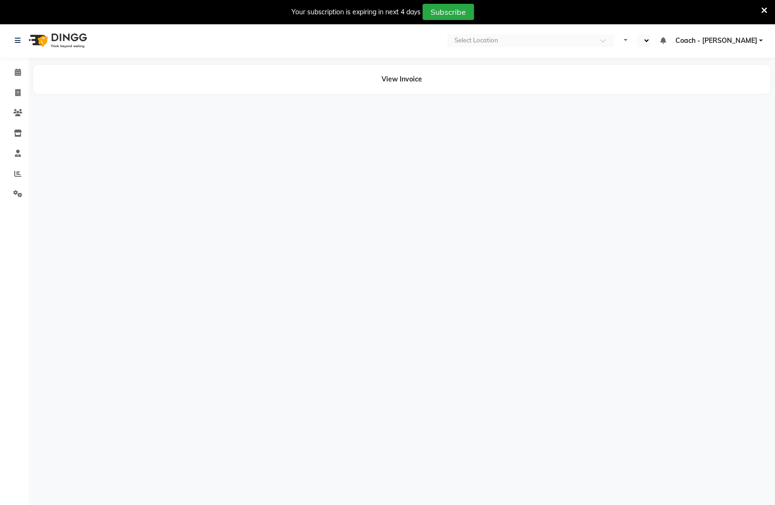
select select "en"
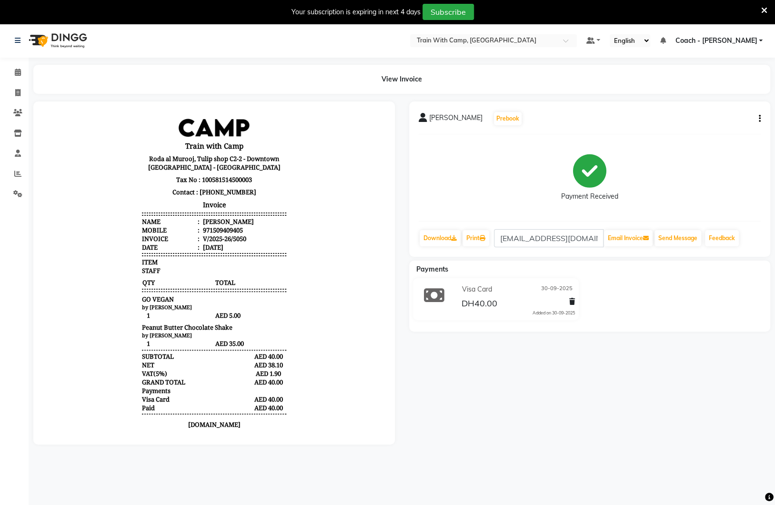
scroll to position [4, 0]
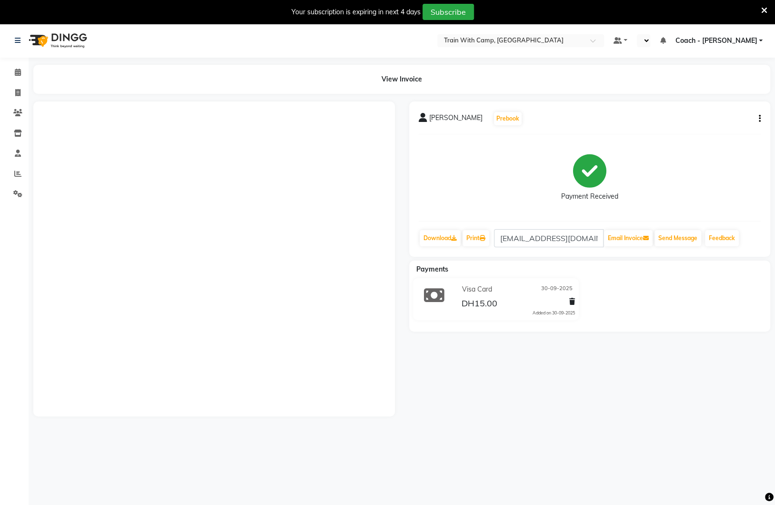
select select "en"
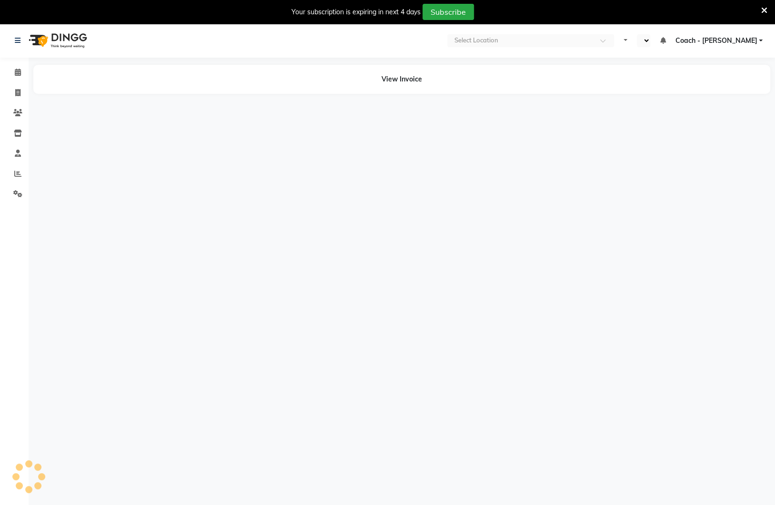
select select "en"
